Goal: Task Accomplishment & Management: Manage account settings

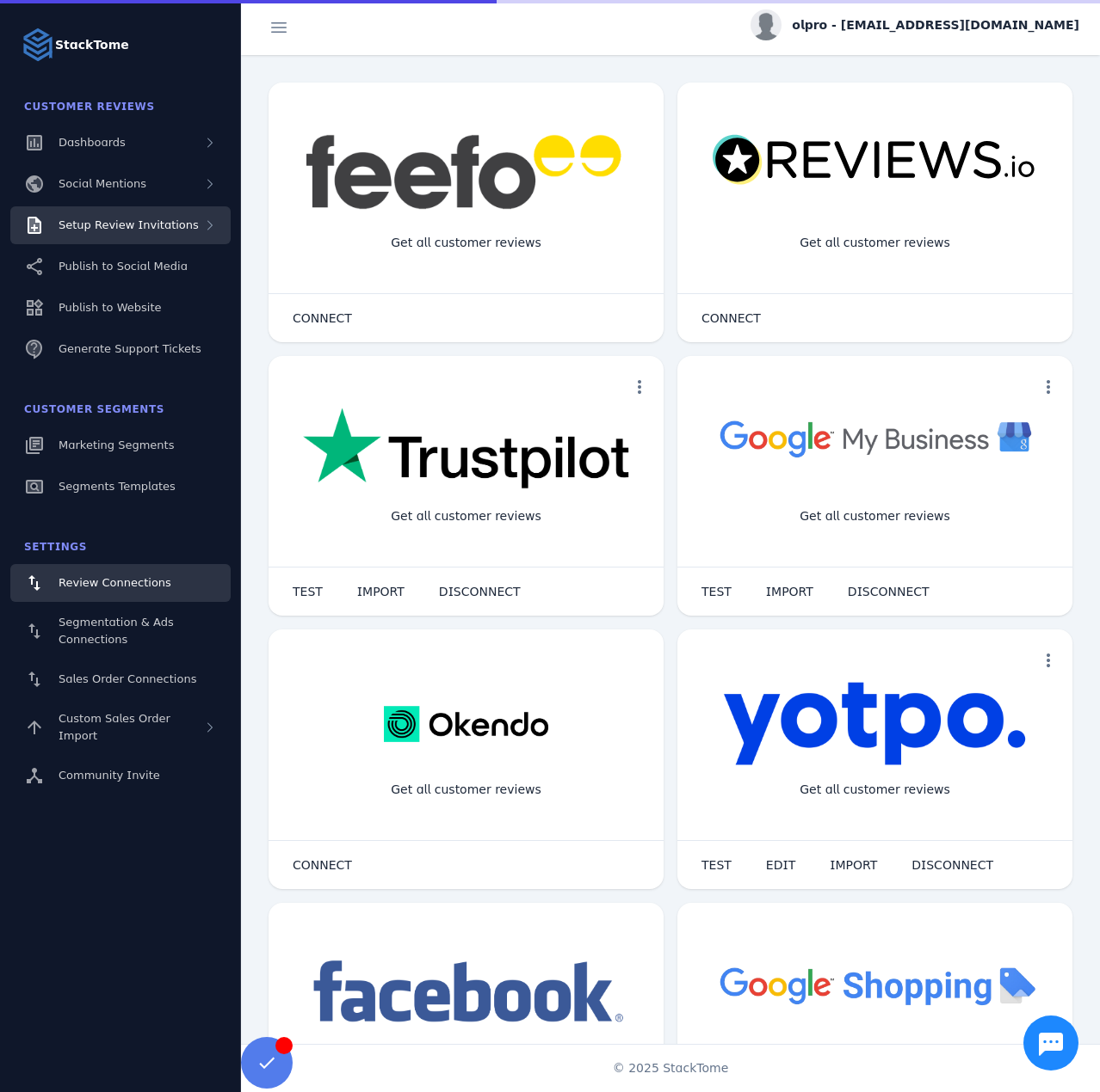
drag, startPoint x: 141, startPoint y: 216, endPoint x: 142, endPoint y: 242, distance: 26.0
click at [141, 215] on div "Setup Review Invitations" at bounding box center [120, 226] width 220 height 38
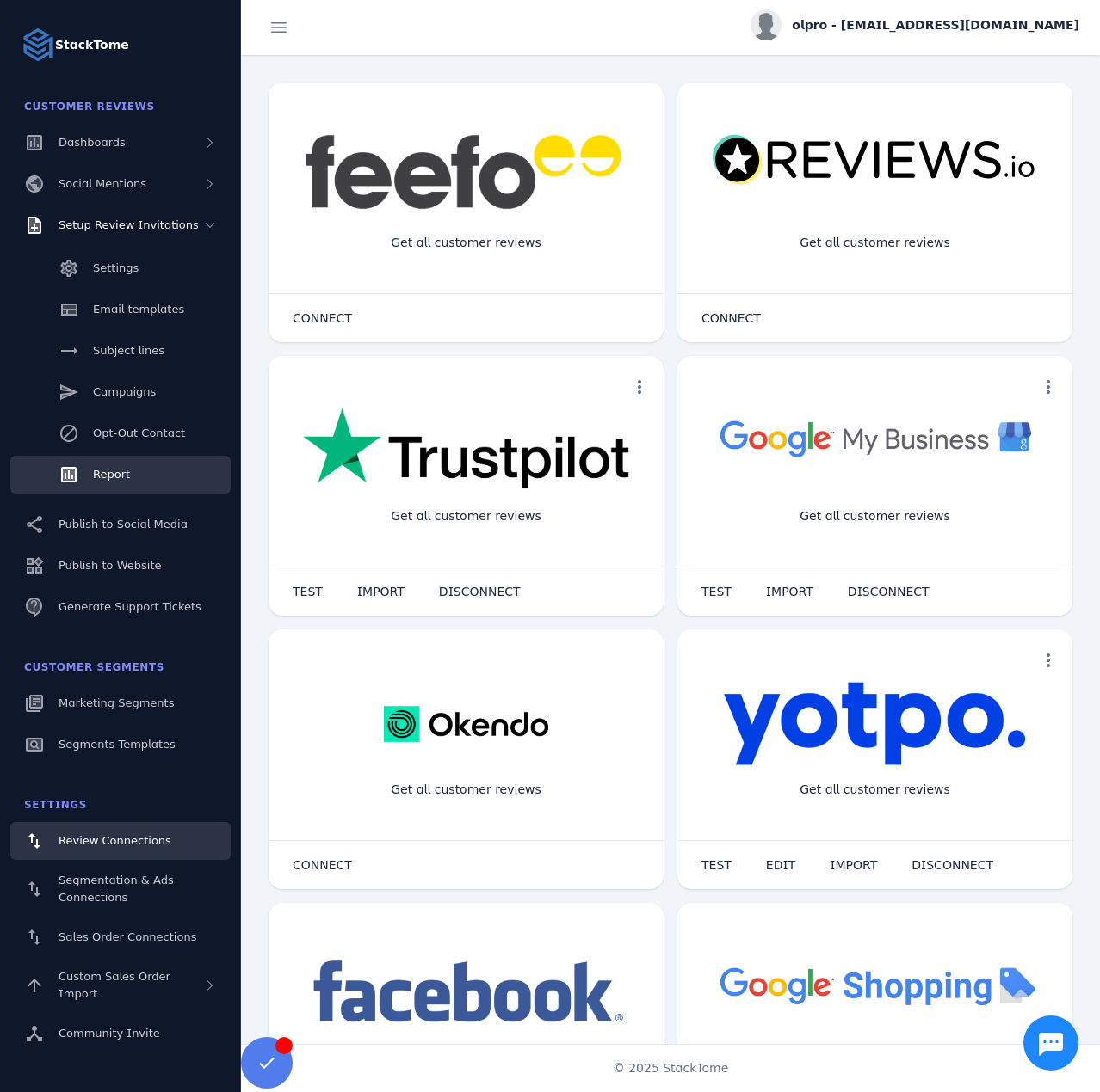
click at [128, 465] on link "Report" at bounding box center [120, 475] width 220 height 38
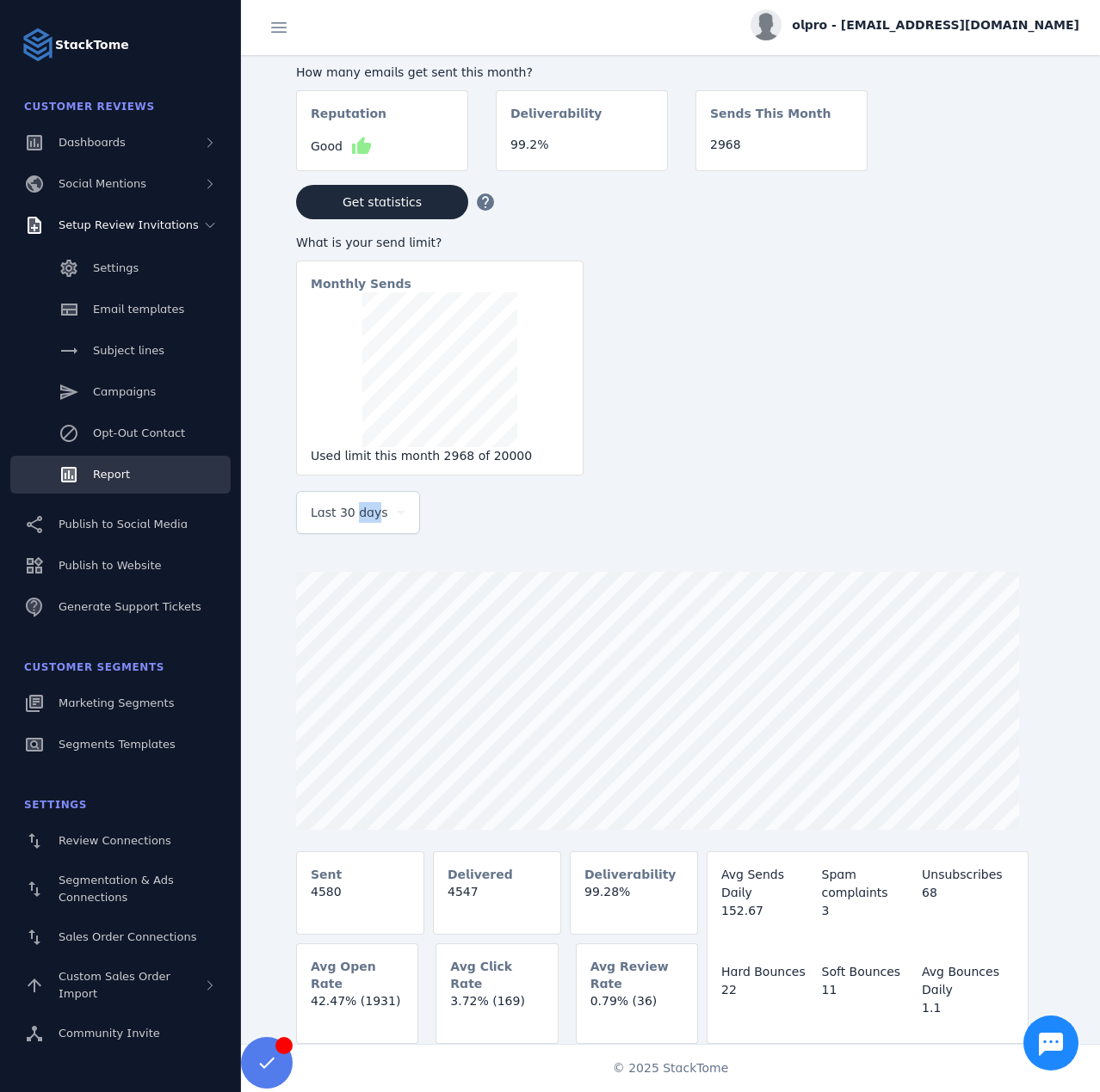
click at [368, 531] on div "Last 30 days" at bounding box center [358, 512] width 94 height 42
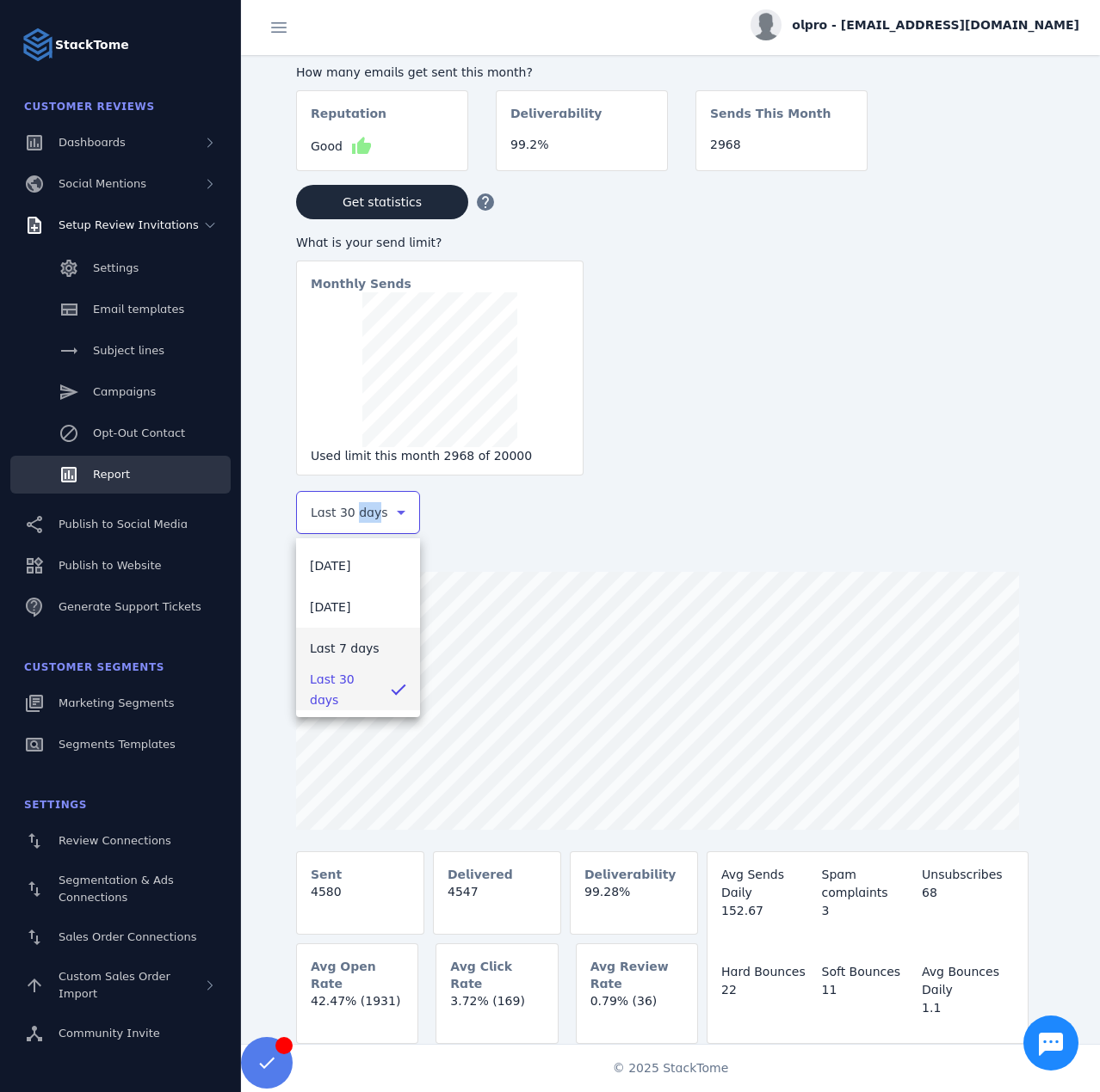
click at [370, 636] on mat-option "Last 7 days" at bounding box center [357, 648] width 124 height 42
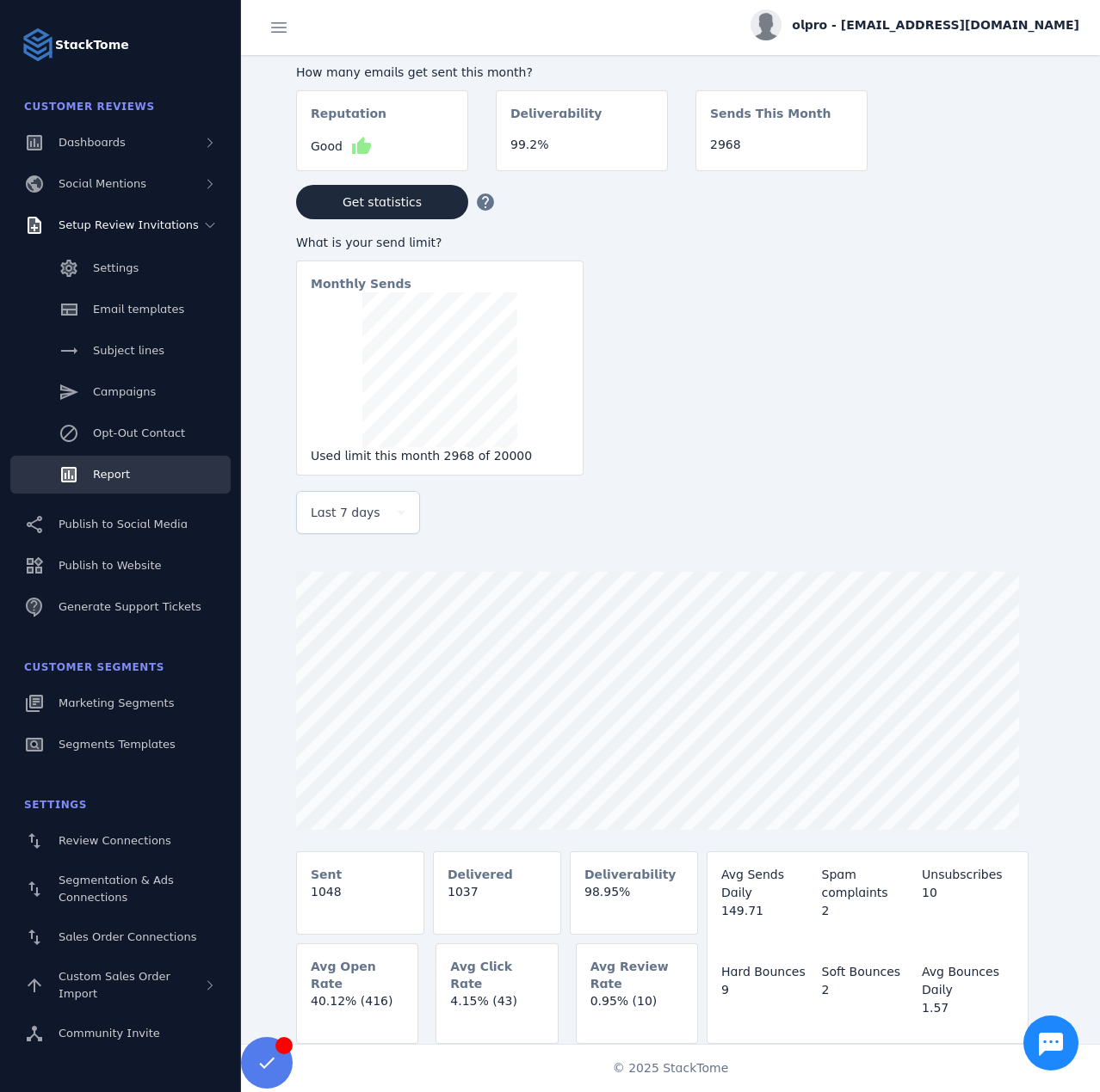
drag, startPoint x: 928, startPoint y: 25, endPoint x: 954, endPoint y: 59, distance: 42.8
click at [930, 25] on span "olpro - [EMAIL_ADDRESS][DOMAIN_NAME]" at bounding box center [935, 25] width 287 height 18
click at [1008, 152] on button "Sign out" at bounding box center [1017, 166] width 124 height 42
